Goal: Task Accomplishment & Management: Complete application form

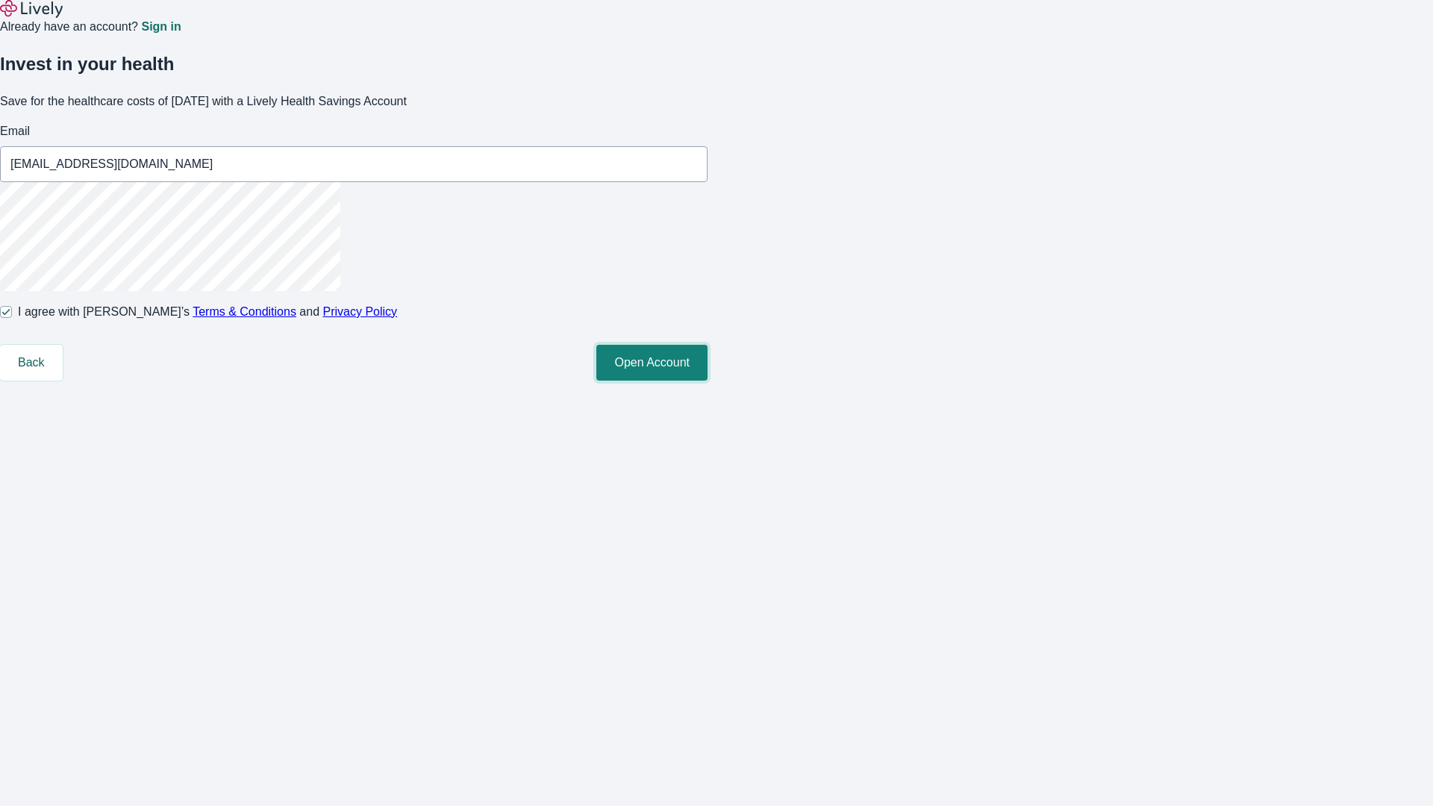
click at [708, 381] on button "Open Account" at bounding box center [651, 363] width 111 height 36
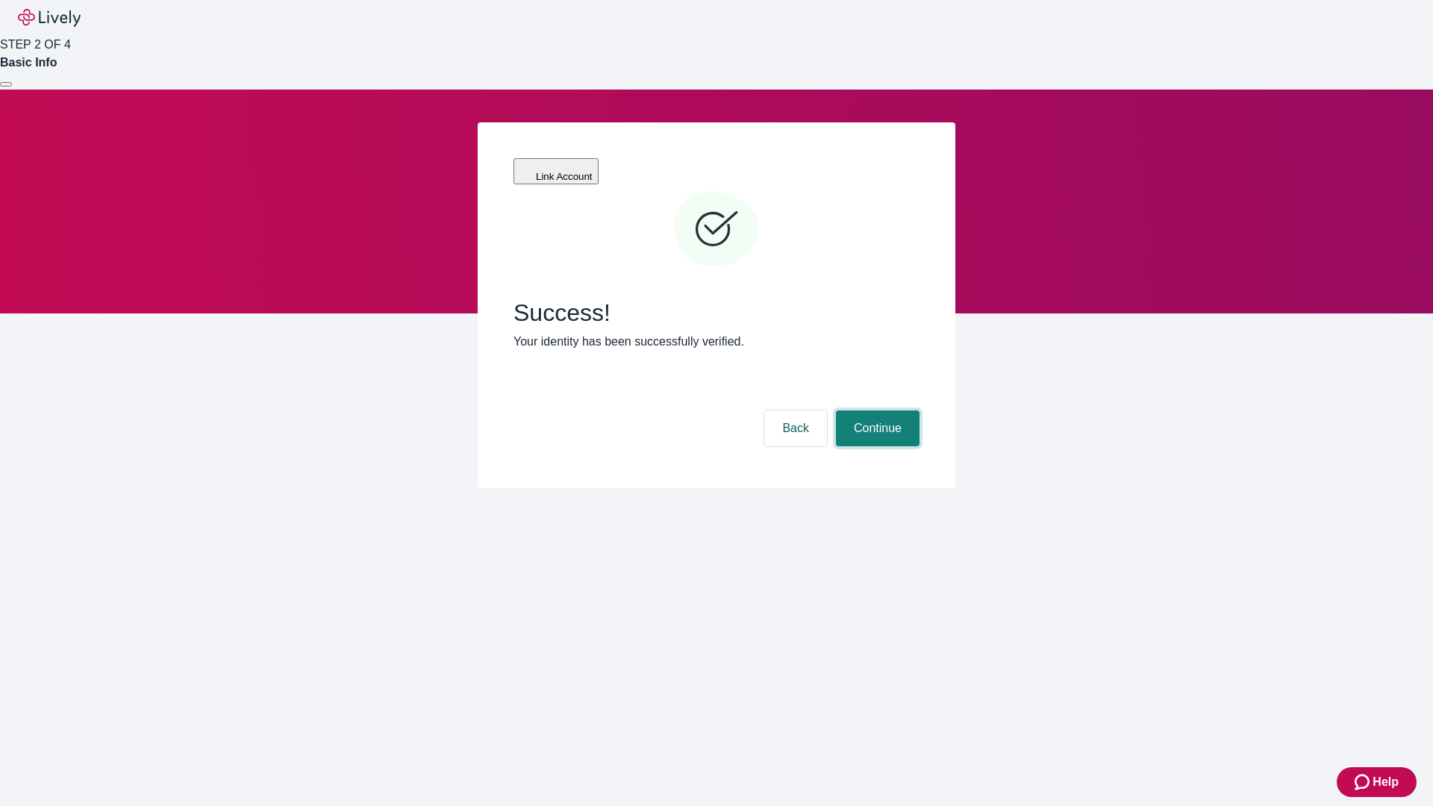
click at [876, 411] on button "Continue" at bounding box center [878, 429] width 84 height 36
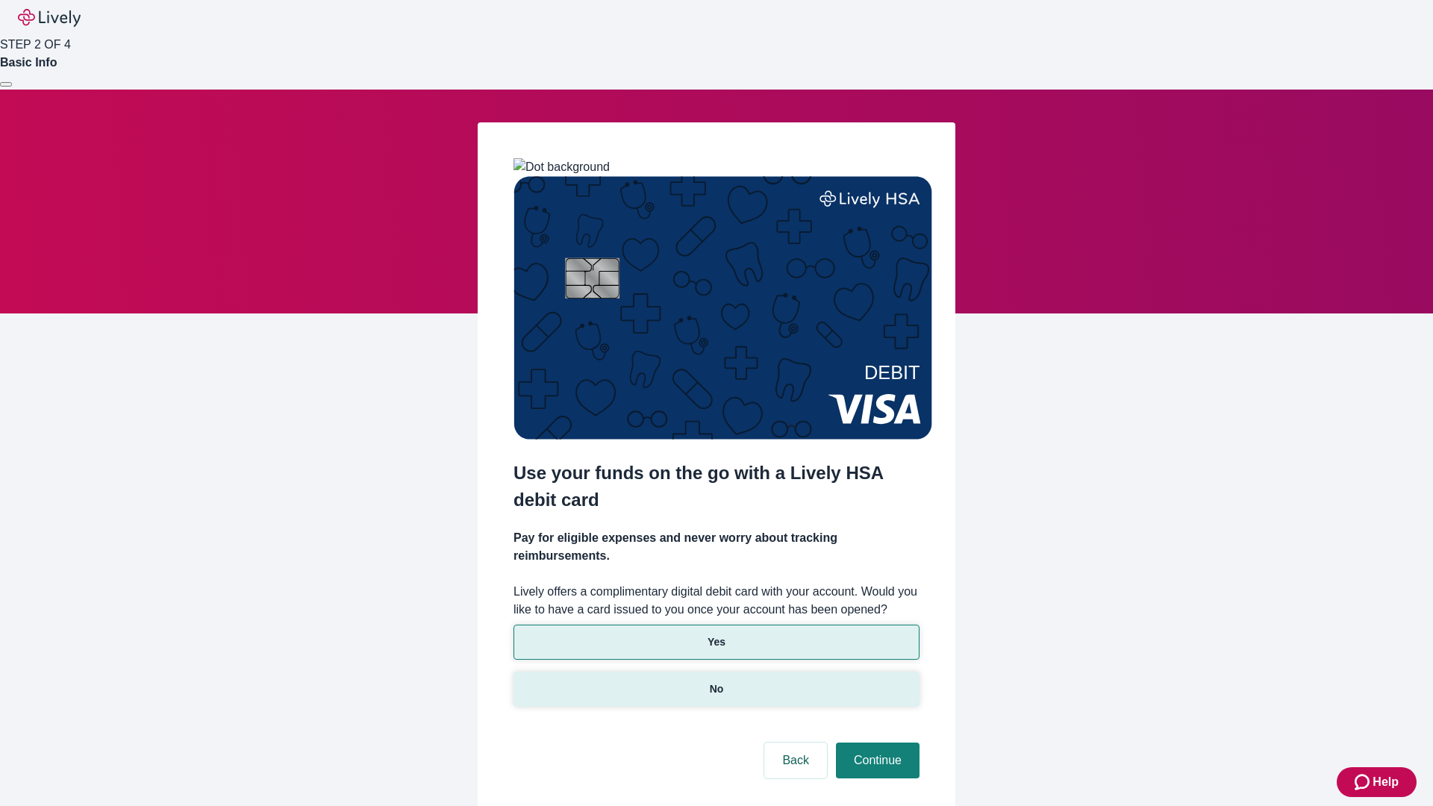
click at [716, 682] on p "No" at bounding box center [717, 690] width 14 height 16
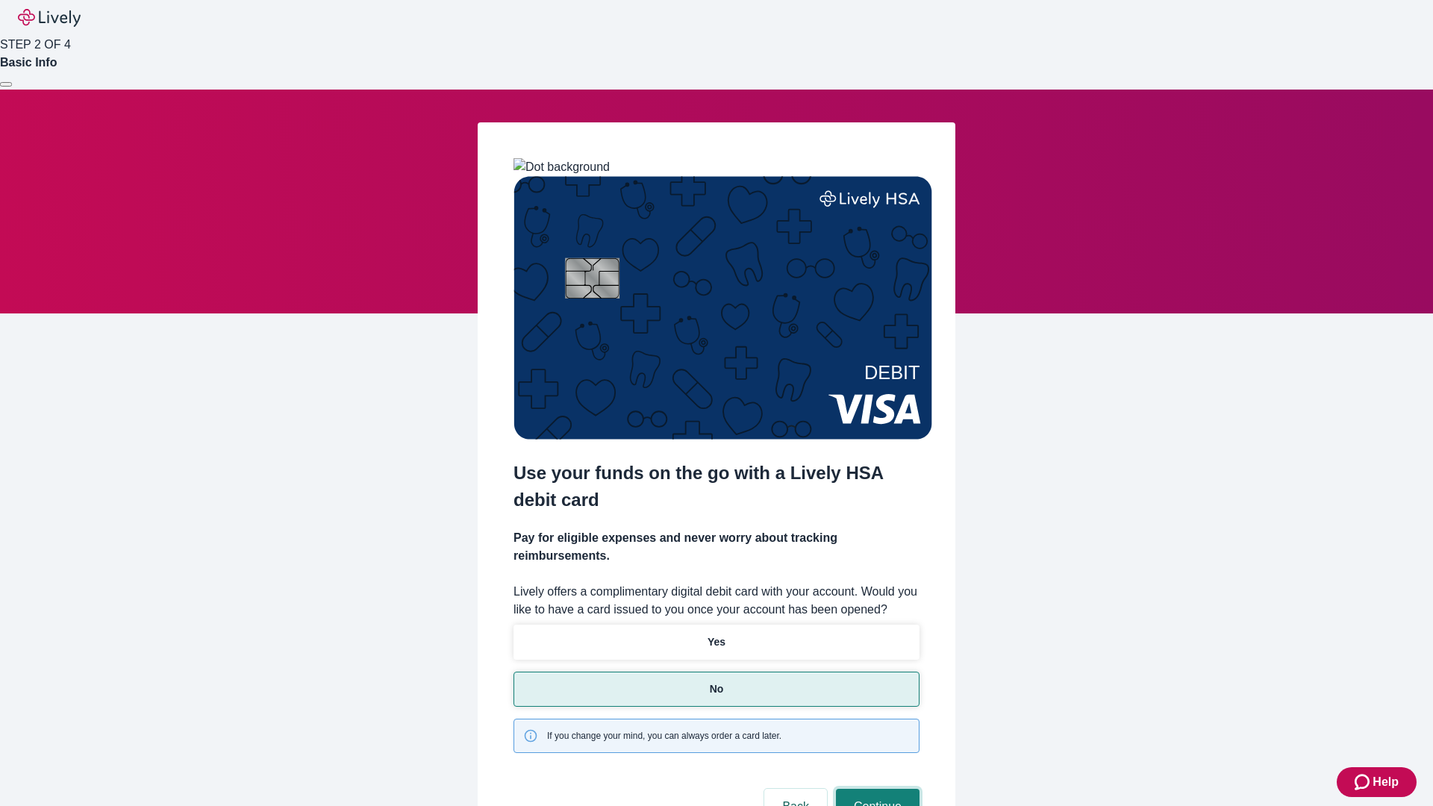
click at [876, 789] on button "Continue" at bounding box center [878, 807] width 84 height 36
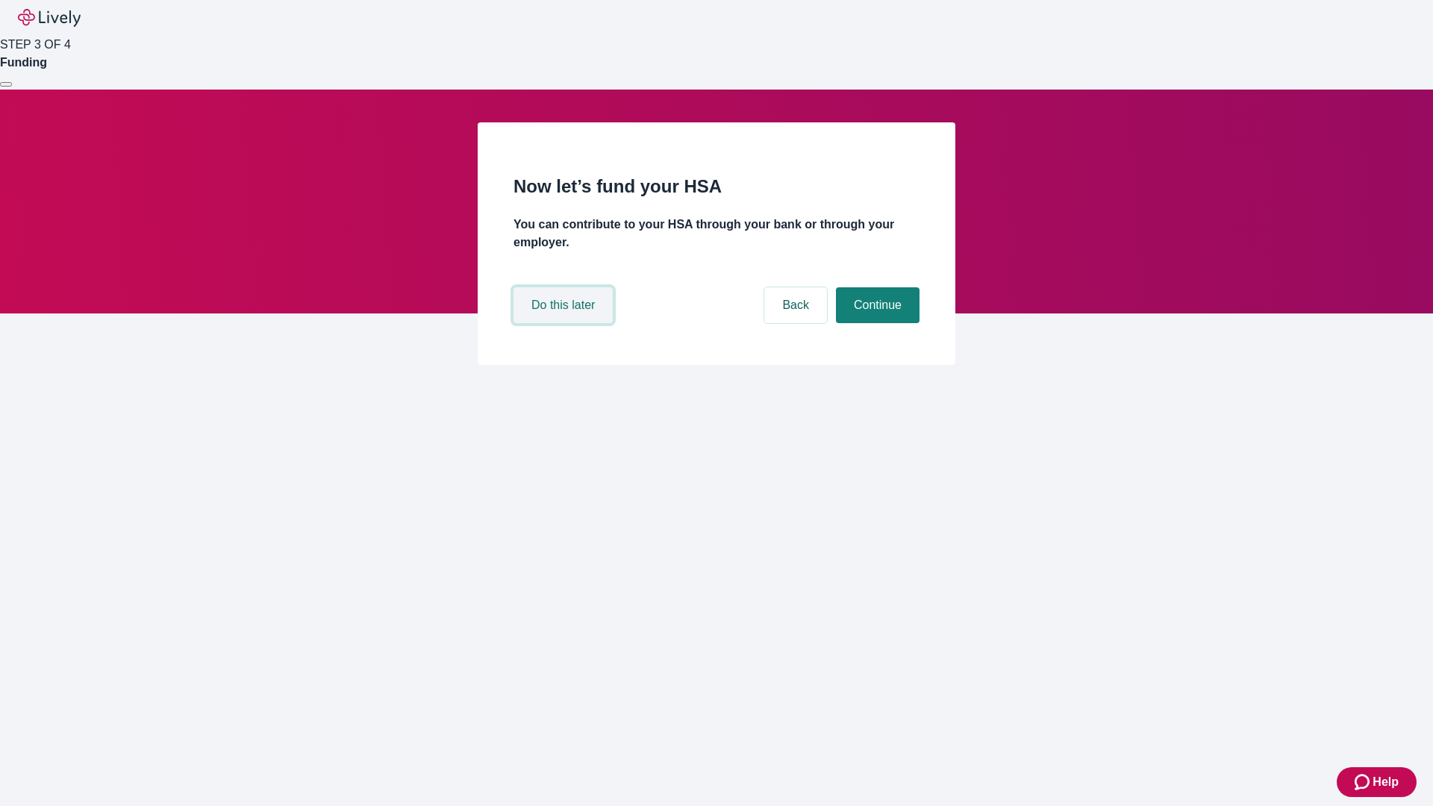
click at [565, 323] on button "Do this later" at bounding box center [563, 305] width 99 height 36
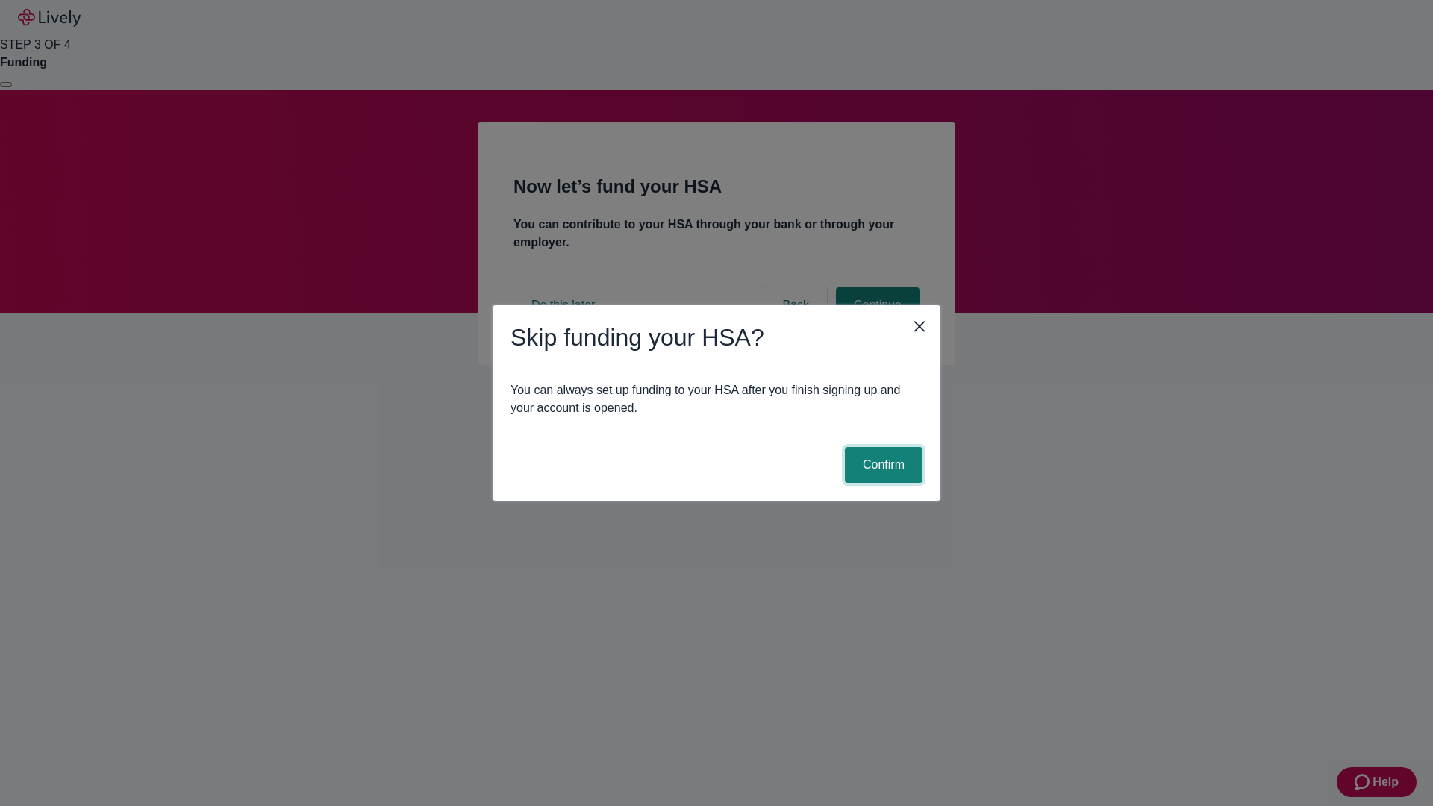
click at [882, 465] on button "Confirm" at bounding box center [884, 465] width 78 height 36
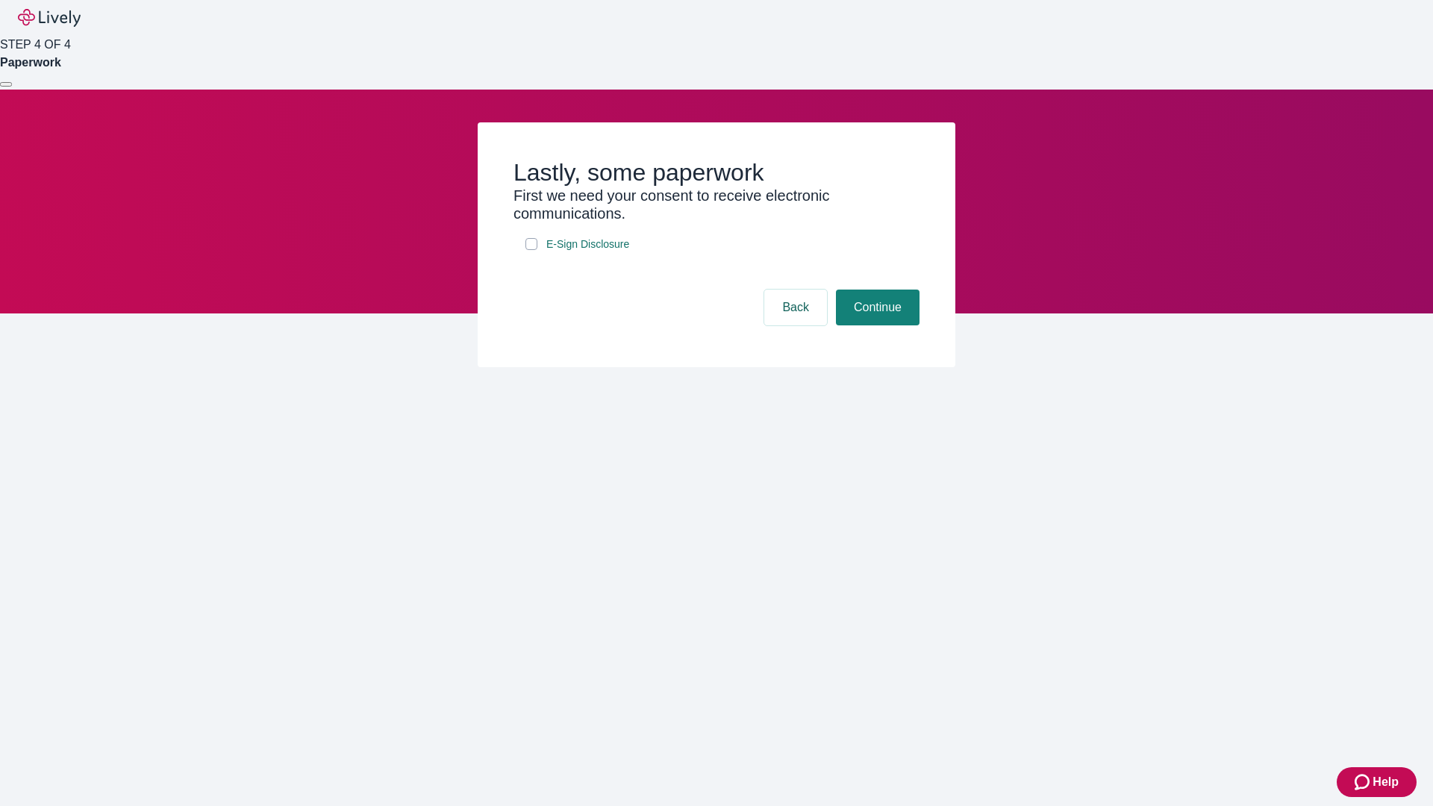
click at [532, 250] on input "E-Sign Disclosure" at bounding box center [532, 244] width 12 height 12
checkbox input "true"
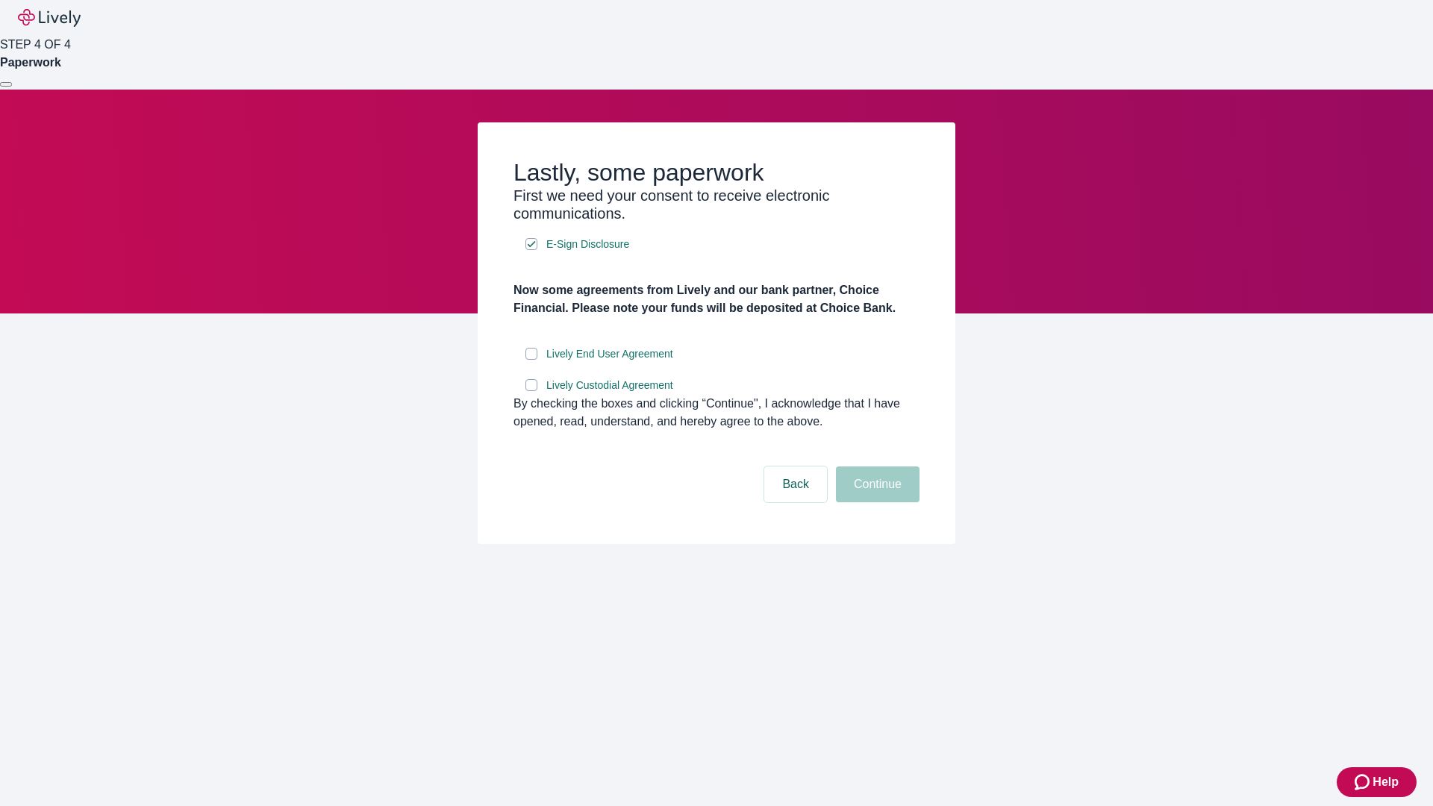
click at [532, 360] on input "Lively End User Agreement" at bounding box center [532, 354] width 12 height 12
checkbox input "true"
click at [532, 391] on input "Lively Custodial Agreement" at bounding box center [532, 385] width 12 height 12
checkbox input "true"
click at [876, 502] on button "Continue" at bounding box center [878, 485] width 84 height 36
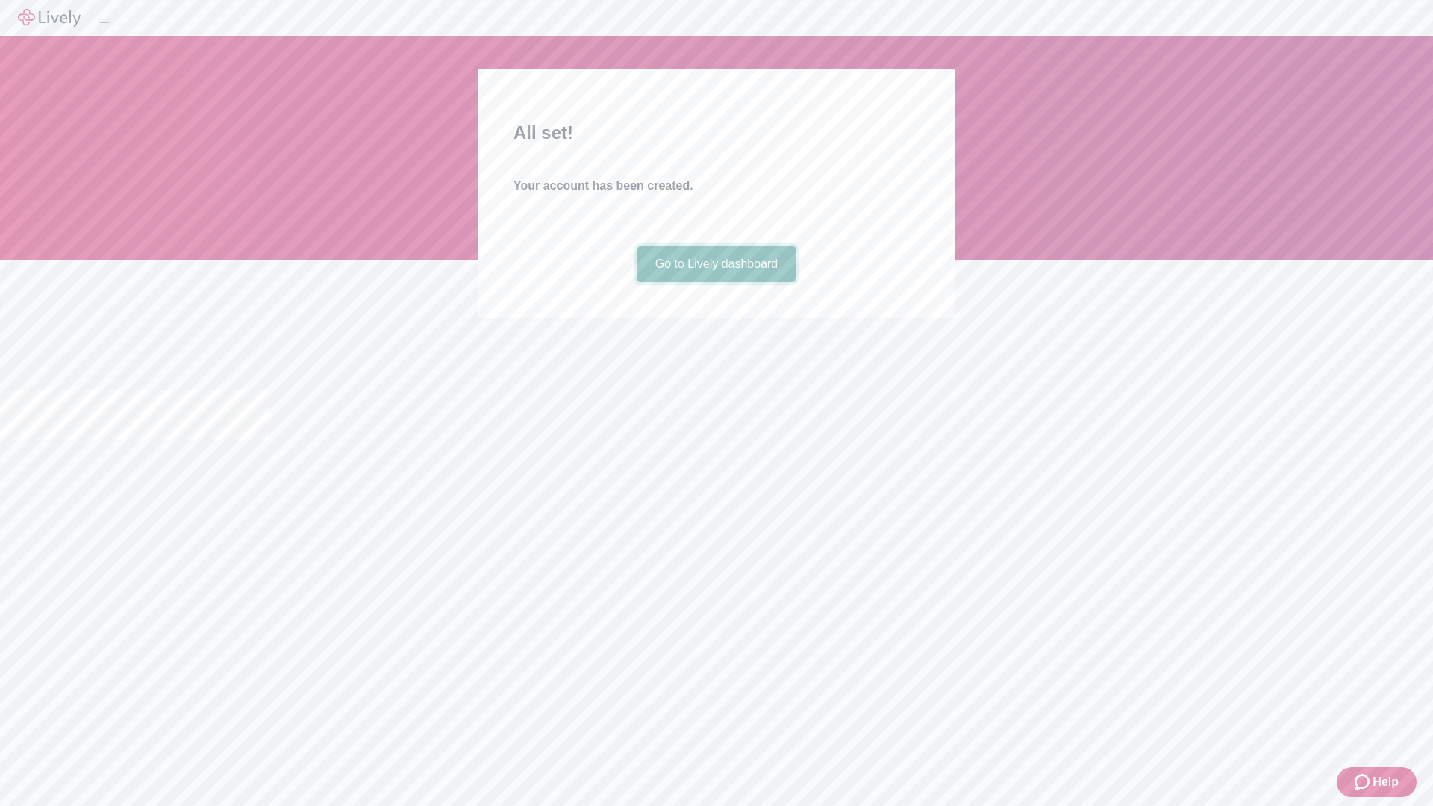
click at [716, 282] on link "Go to Lively dashboard" at bounding box center [717, 264] width 159 height 36
